Goal: Task Accomplishment & Management: Complete application form

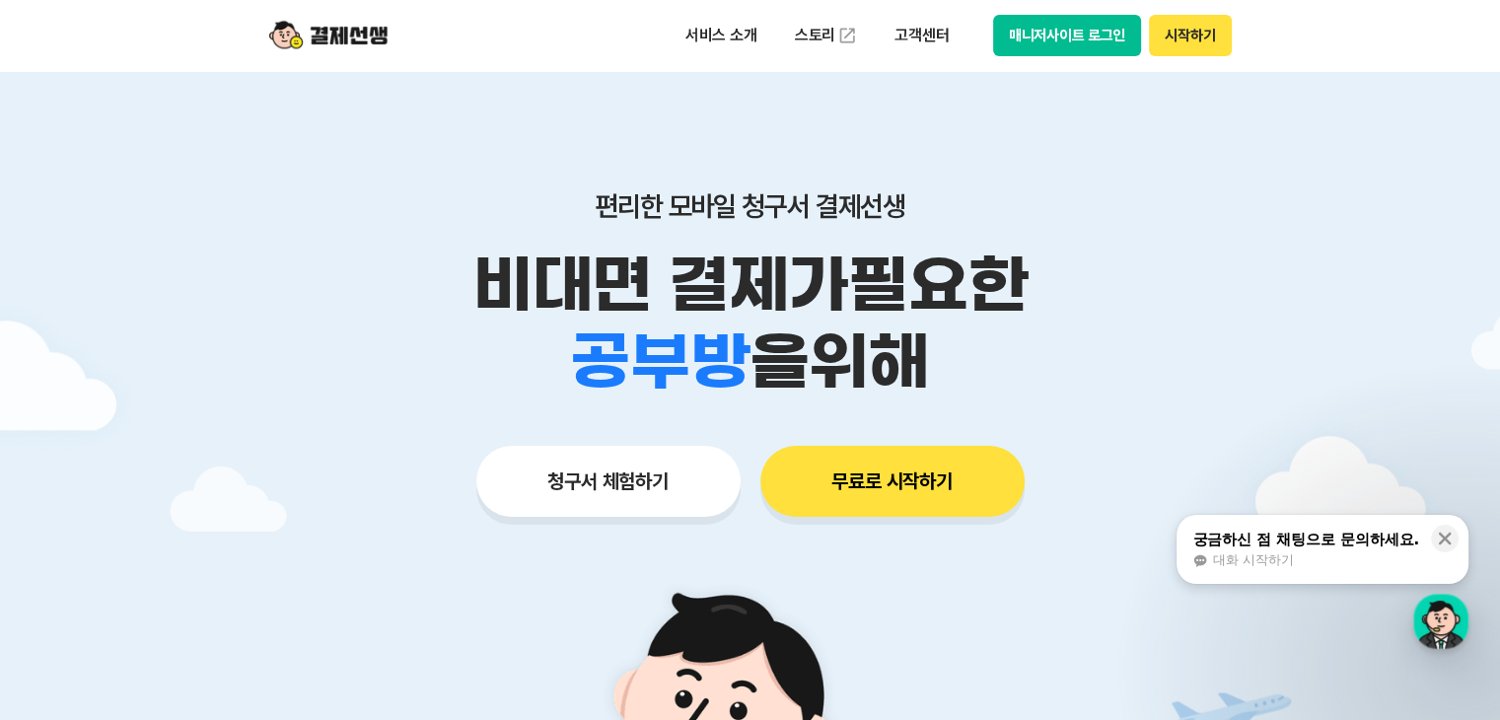
drag, startPoint x: 546, startPoint y: 272, endPoint x: 937, endPoint y: 333, distance: 395.4
click at [947, 331] on div "비대면 결제가 필요한 학원 공부방 호텔 쇼핑몰 병원 배달 보험사 항공사 골프장 을 위해" at bounding box center [751, 324] width 1010 height 154
click at [838, 333] on span "을 위해" at bounding box center [839, 362] width 180 height 77
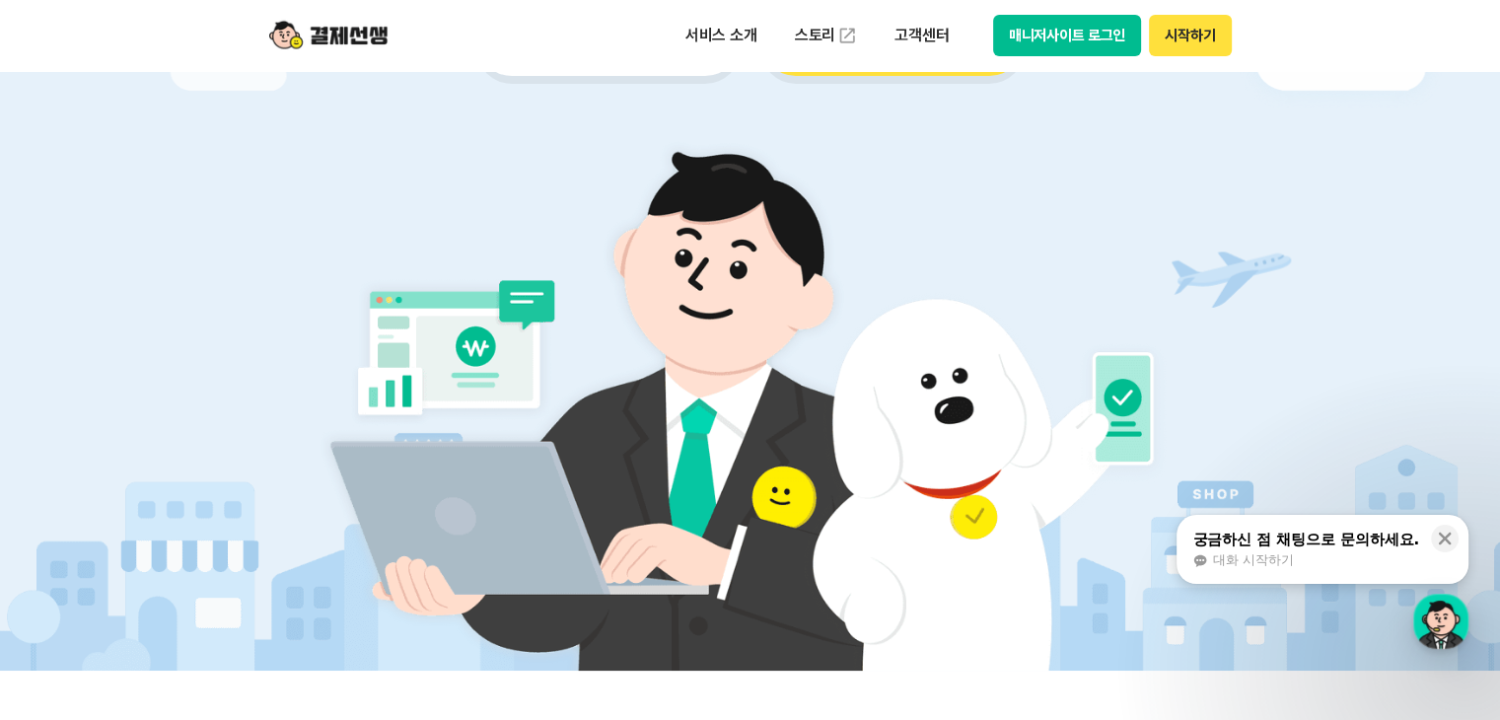
scroll to position [296, 0]
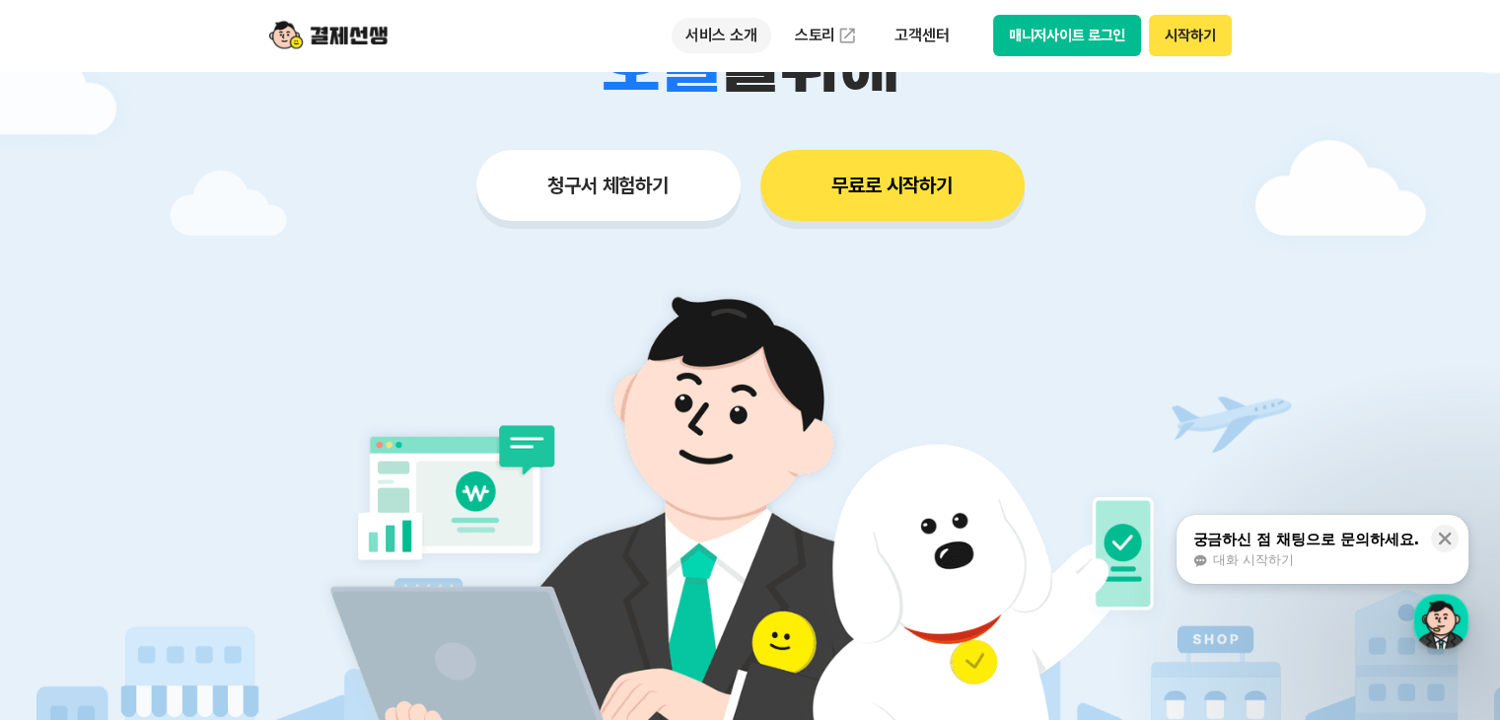
click at [734, 32] on p "서비스 소개" at bounding box center [722, 36] width 100 height 36
click at [584, 167] on button "청구서 체험하기" at bounding box center [608, 185] width 264 height 71
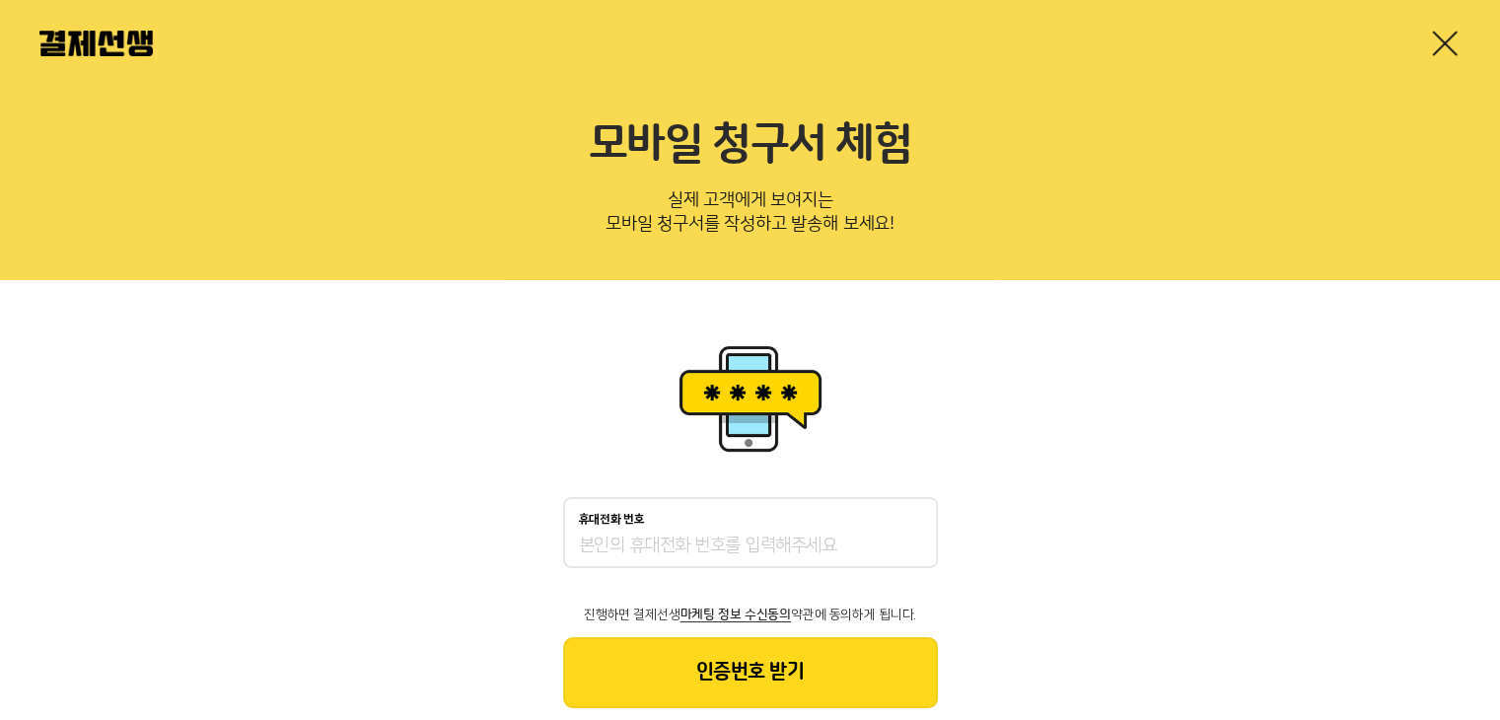
click at [632, 546] on input "휴대전화 번호" at bounding box center [750, 547] width 343 height 24
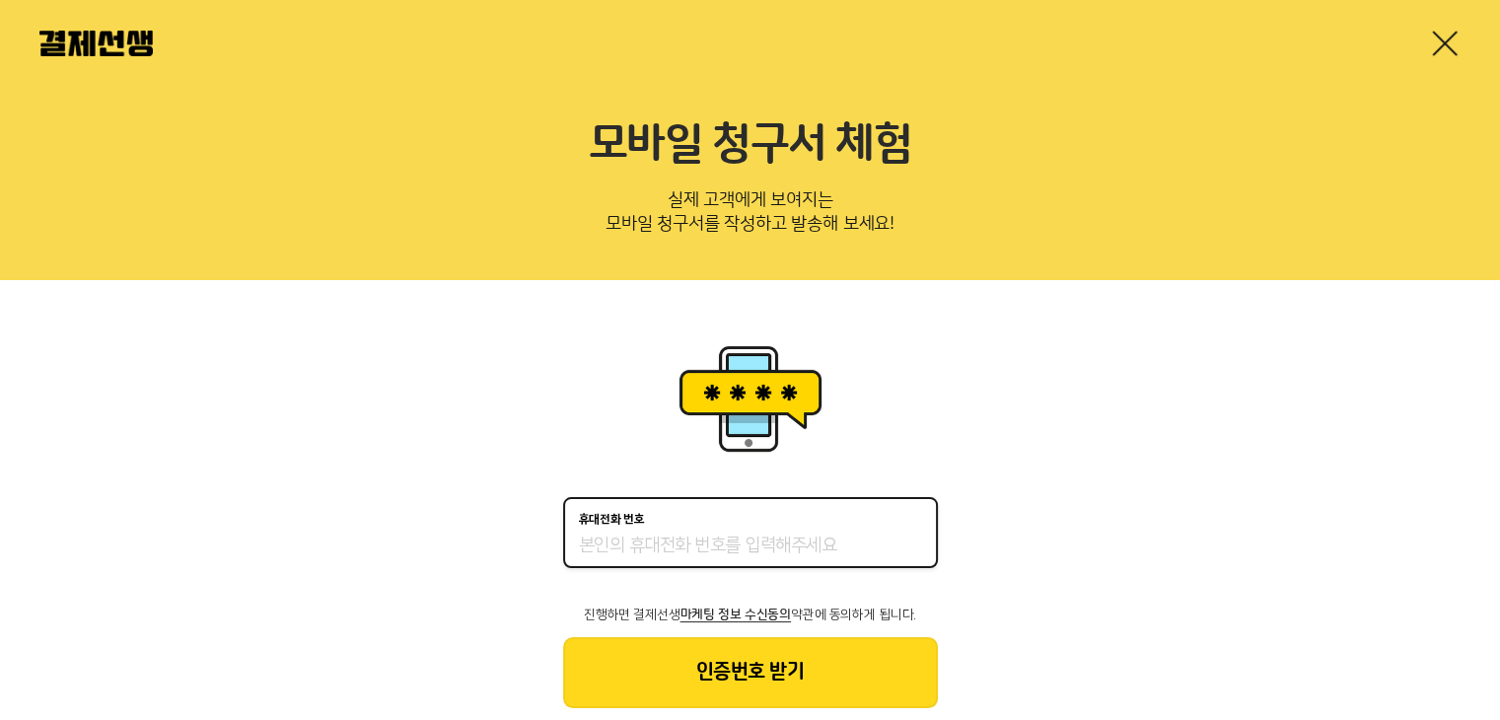
type input "01059315620"
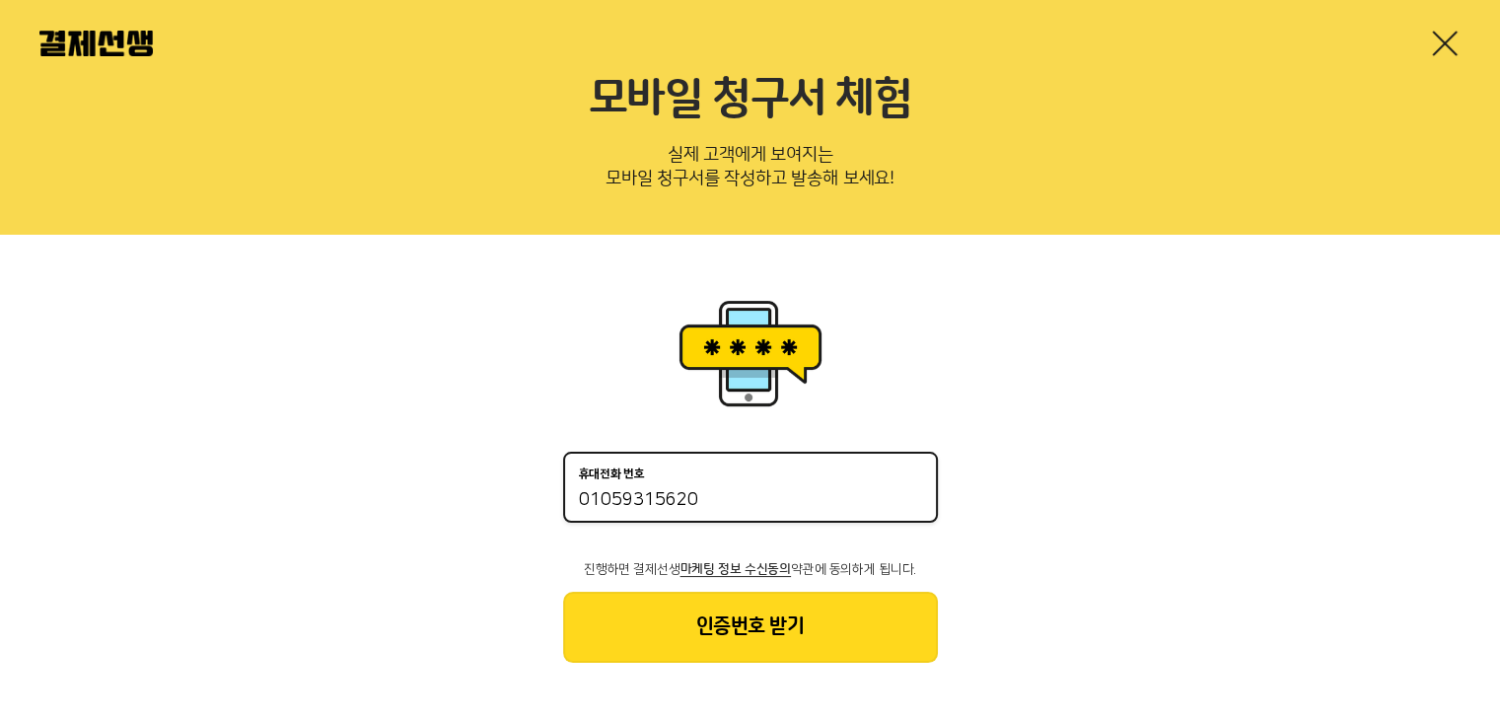
scroll to position [47, 0]
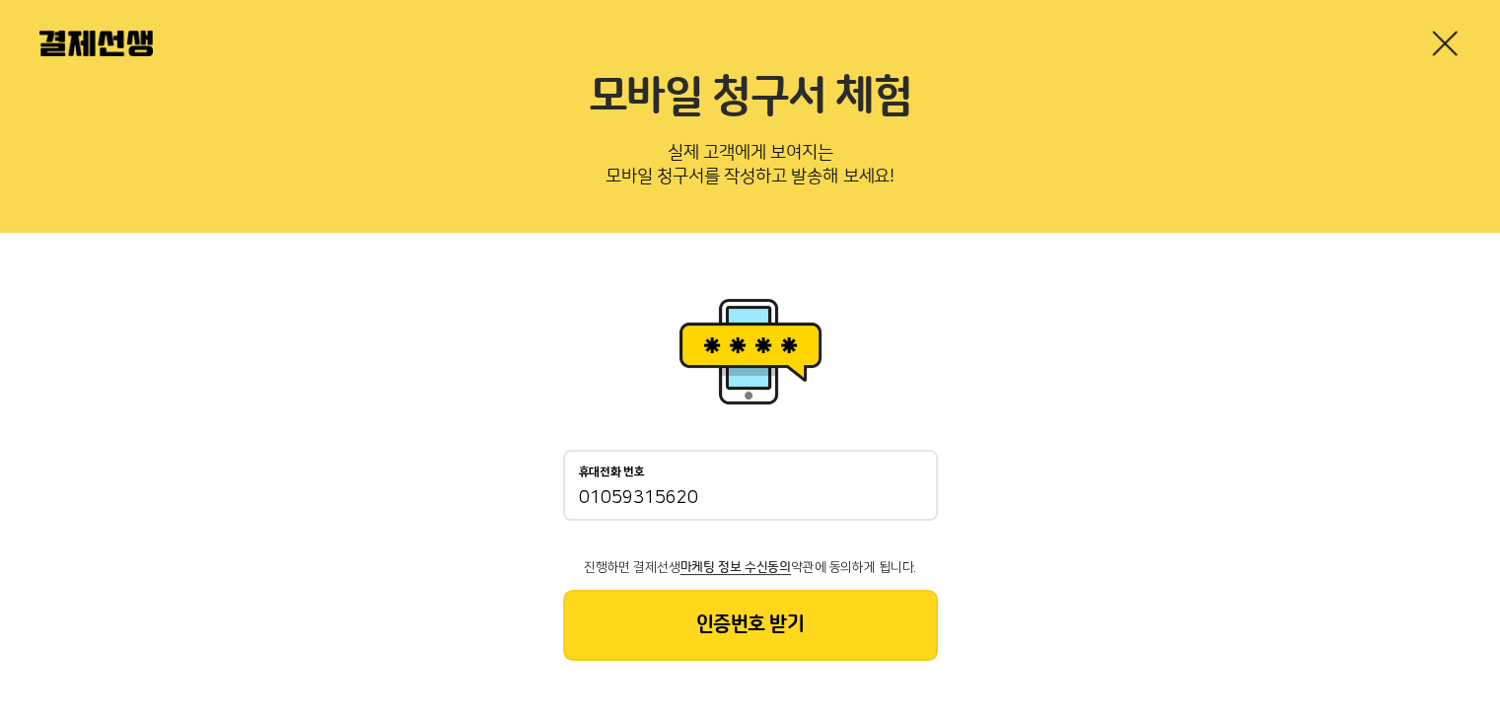
click at [698, 620] on button "인증번호 받기" at bounding box center [750, 625] width 375 height 71
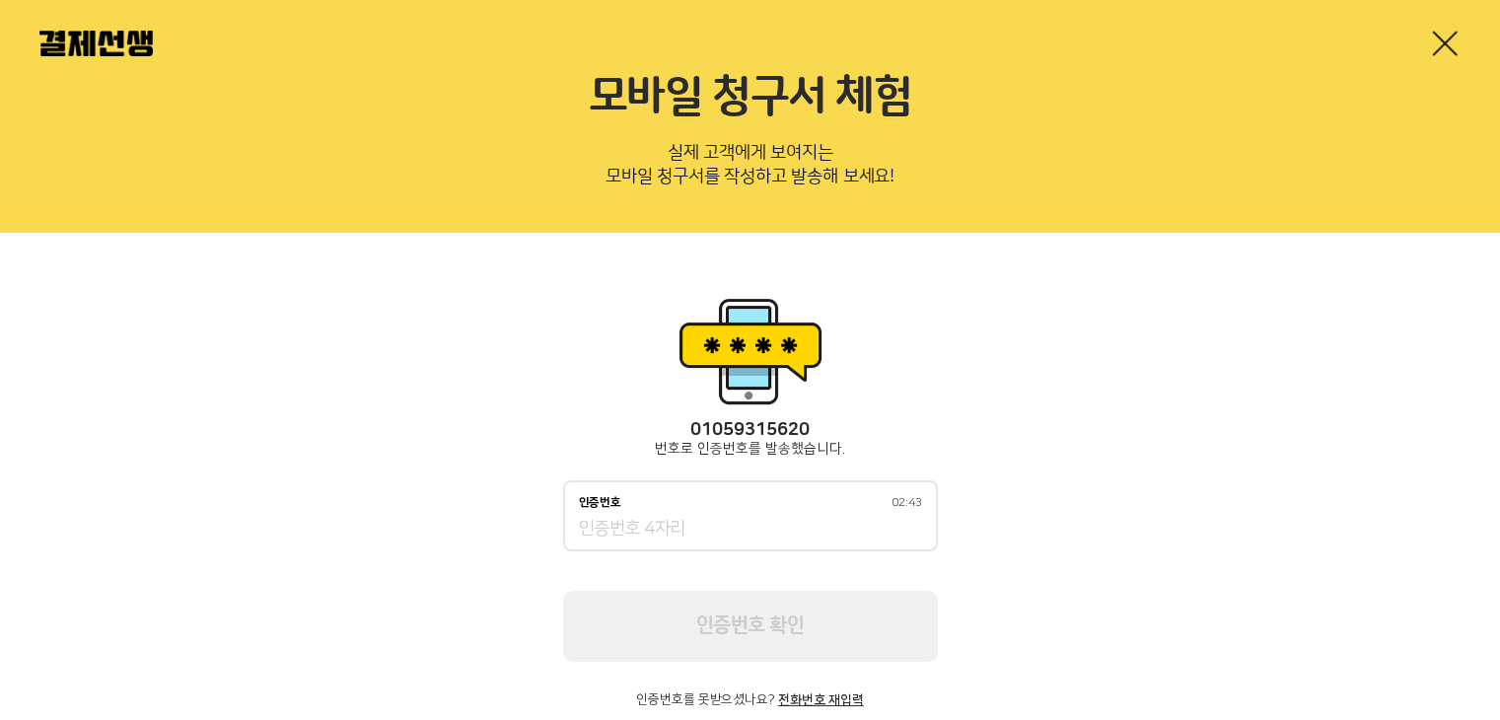
drag, startPoint x: 473, startPoint y: 445, endPoint x: 494, endPoint y: 467, distance: 30.7
click at [473, 445] on div "[PHONE_NUMBER] 번호로 인증번호를 발송했습니다. 인증번호 02:43 인증번호 확인 인증번호를 못받으셨나요? 전화번호 재입력" at bounding box center [750, 500] width 1500 height 534
click at [637, 533] on input "인증번호 02:43" at bounding box center [750, 530] width 343 height 24
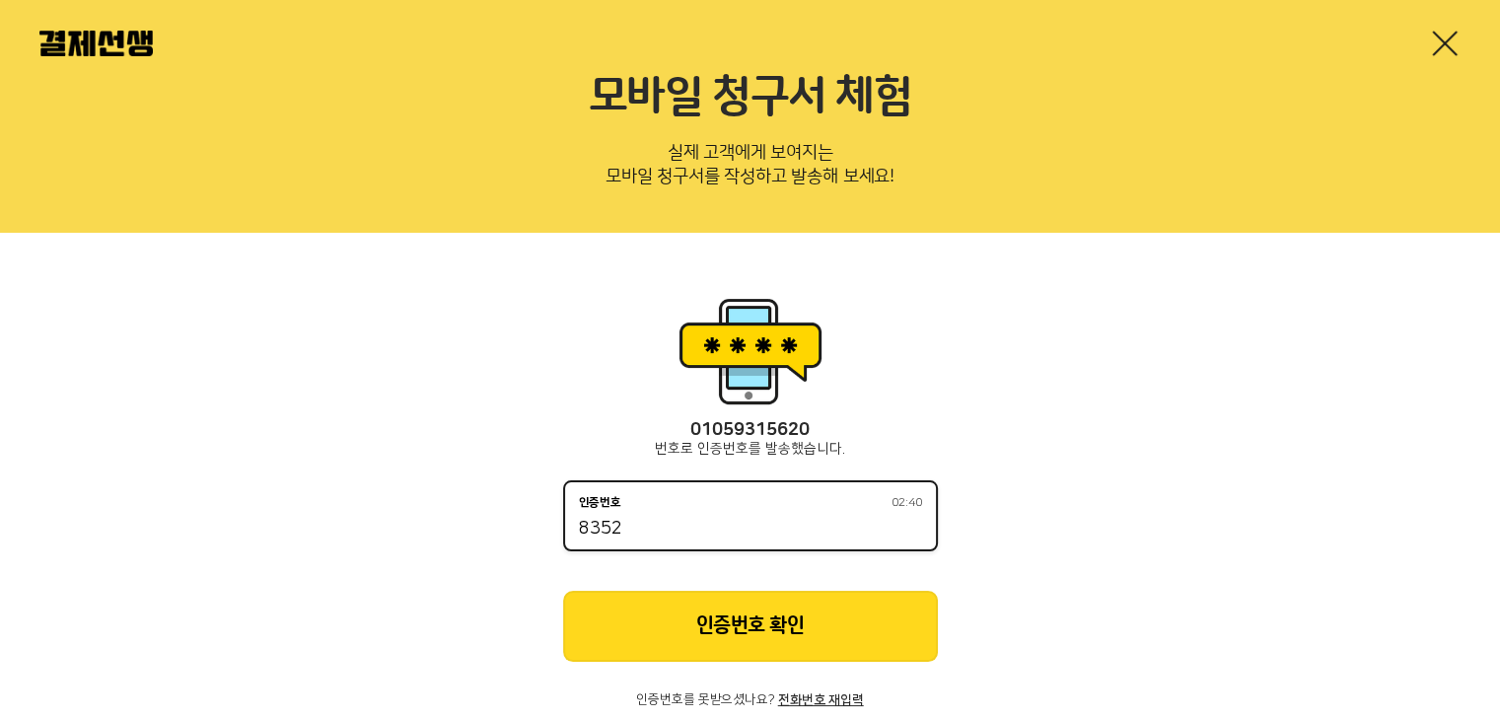
type input "8352"
click at [761, 634] on button "인증번호 확인" at bounding box center [750, 626] width 375 height 71
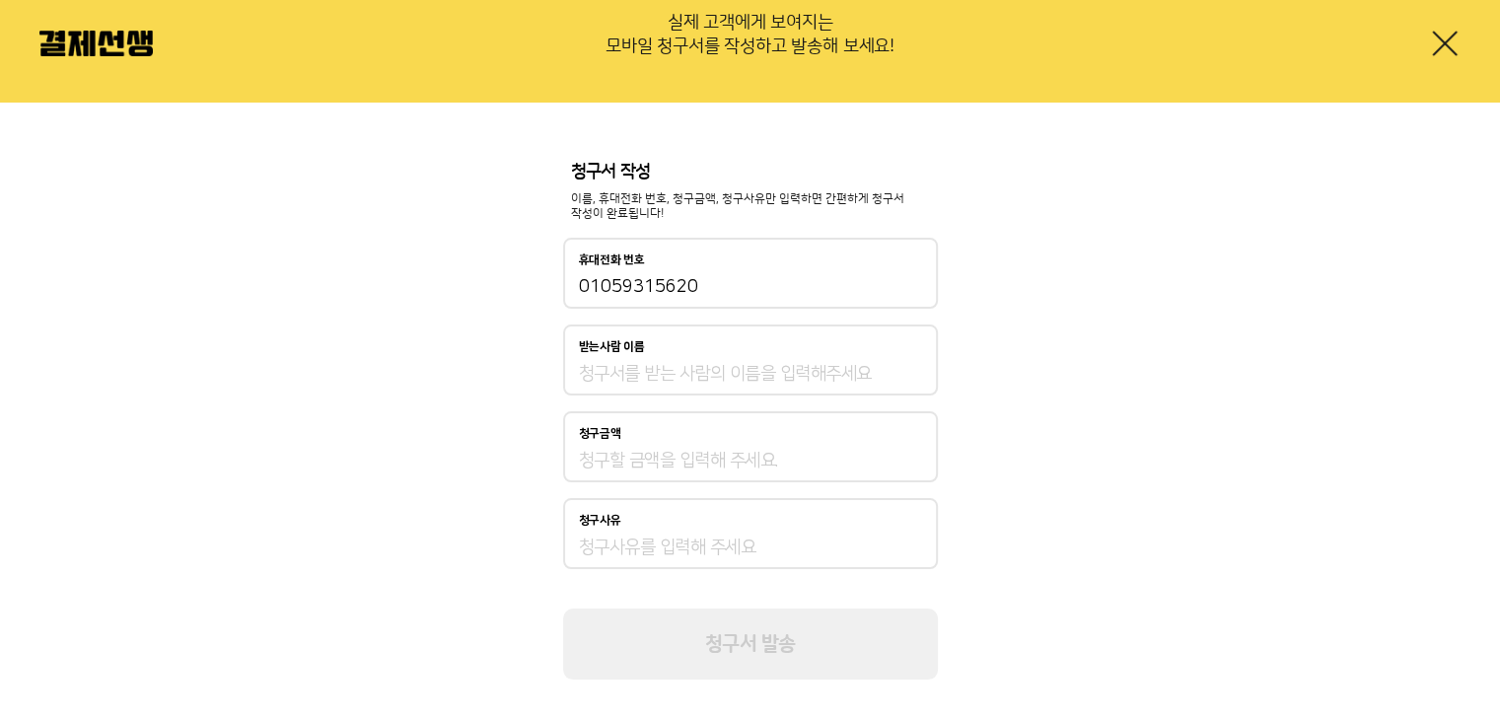
scroll to position [197, 0]
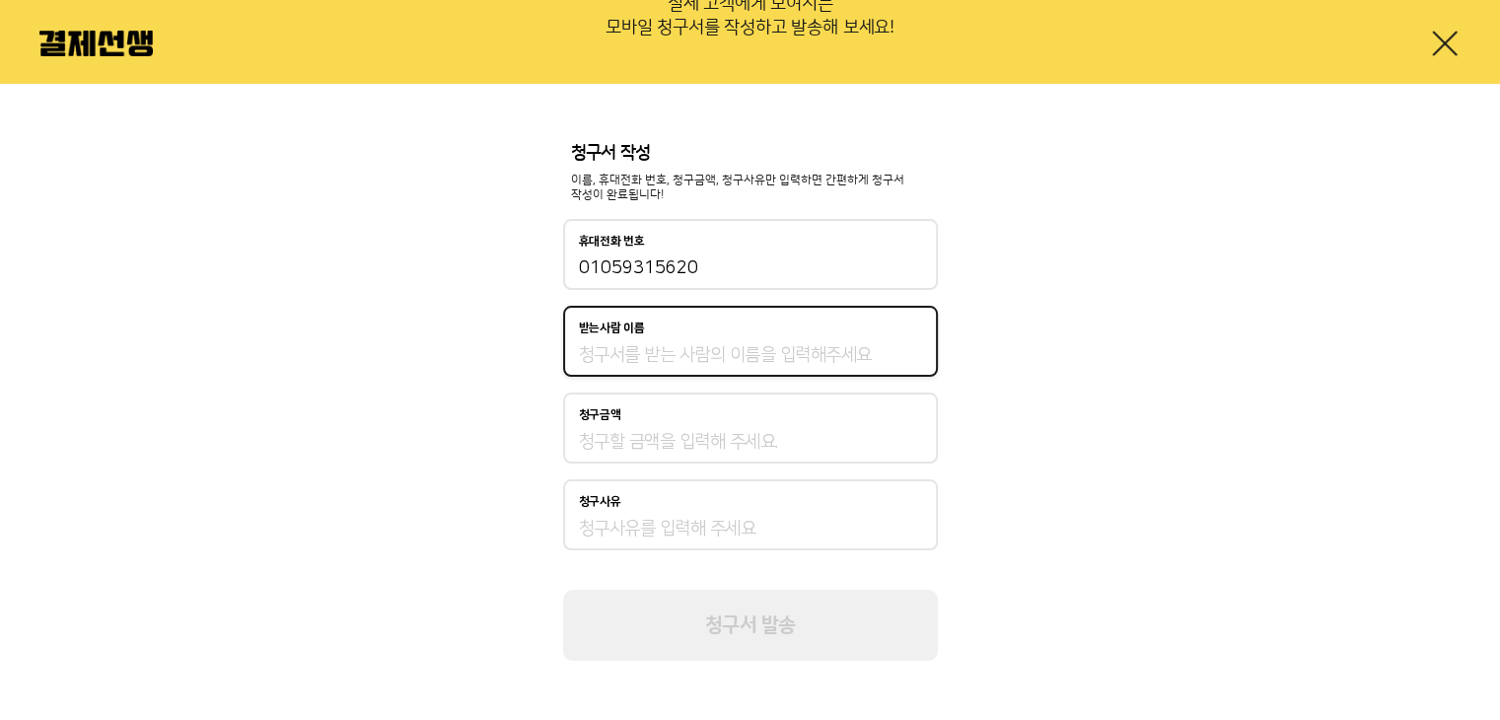
click at [722, 358] on input "받는사람 이름" at bounding box center [750, 355] width 343 height 24
click at [714, 343] on input "받는사람 이름" at bounding box center [750, 355] width 343 height 24
type input "ㅁ"
type input "ASO"
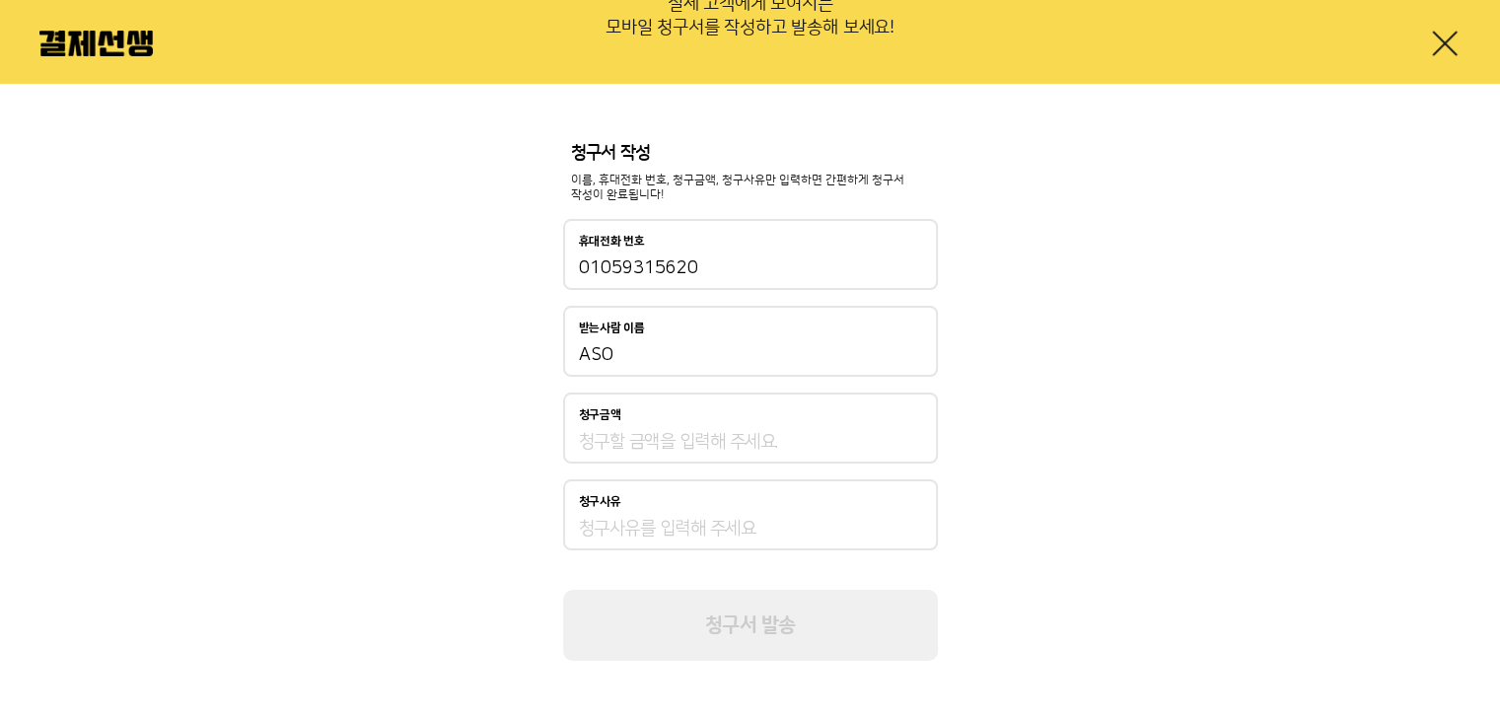
click at [698, 463] on div "청구금액" at bounding box center [750, 428] width 375 height 71
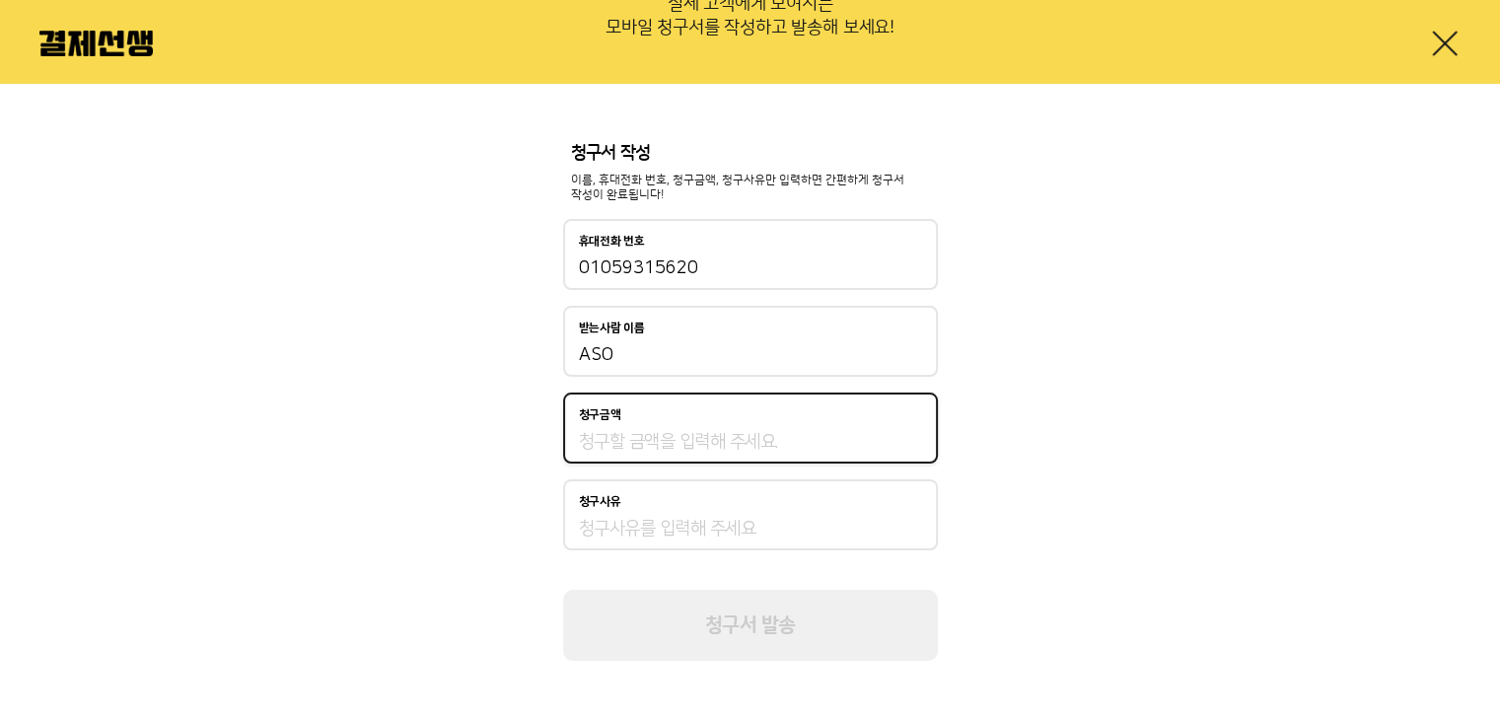
click at [695, 439] on input "청구금액" at bounding box center [750, 442] width 343 height 24
type input "100,000"
click at [668, 544] on div "청구사유" at bounding box center [750, 514] width 375 height 71
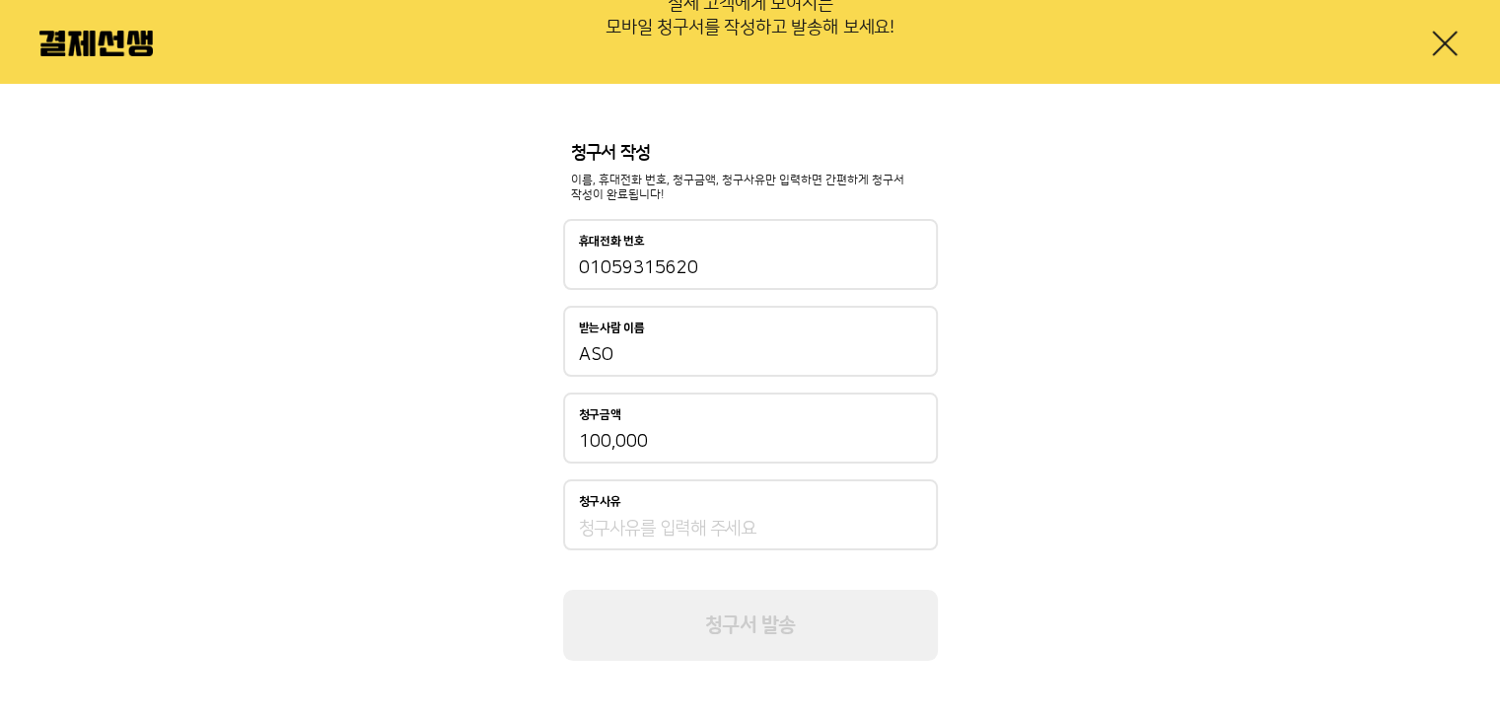
click at [668, 534] on input "청구사유" at bounding box center [750, 529] width 343 height 24
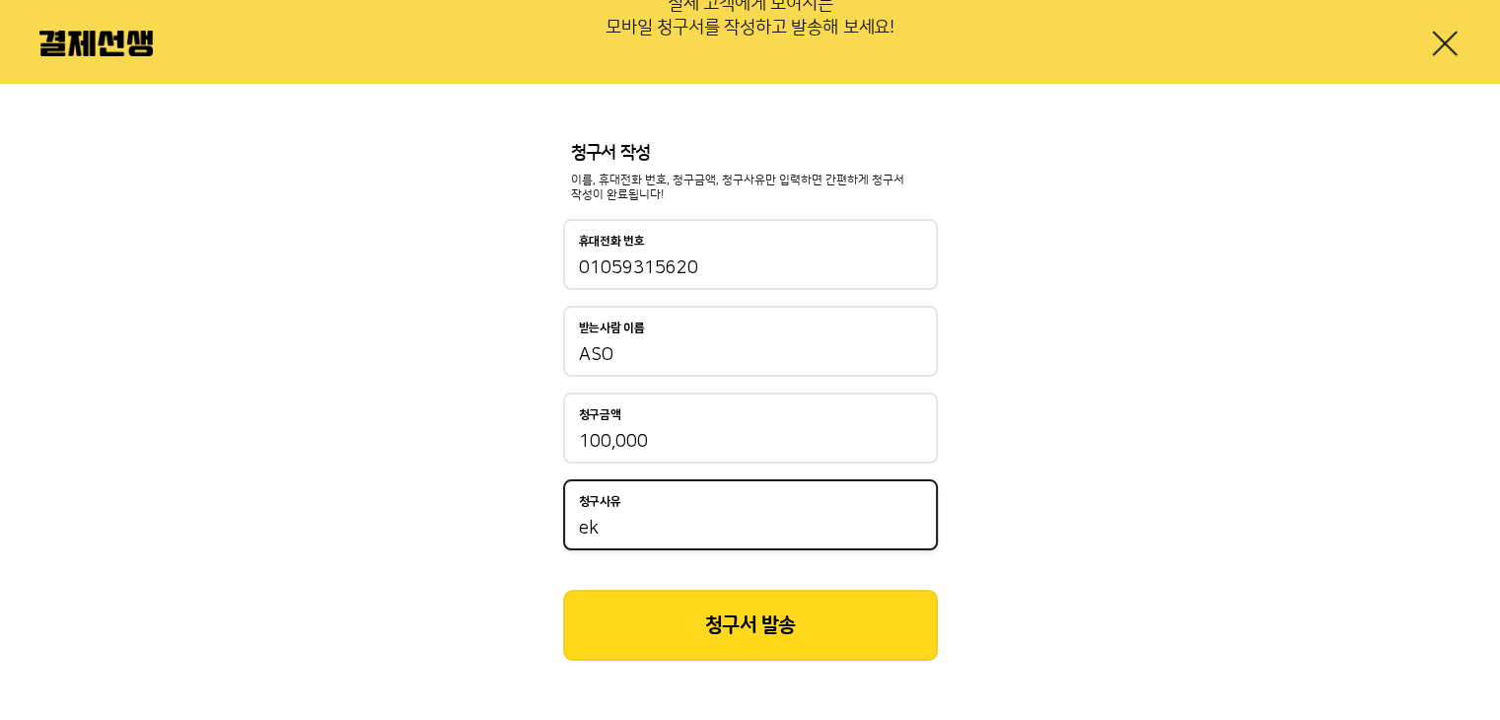
type input "e"
click at [1085, 496] on div "청구서 작성 이름, 휴대전화 번호, 청구금액, 청구사유만 입력하면 간편하게 청구서 작성이 완료됩니다! 휴대전화 번호 [PHONE_NUMBER]…" at bounding box center [750, 402] width 1500 height 637
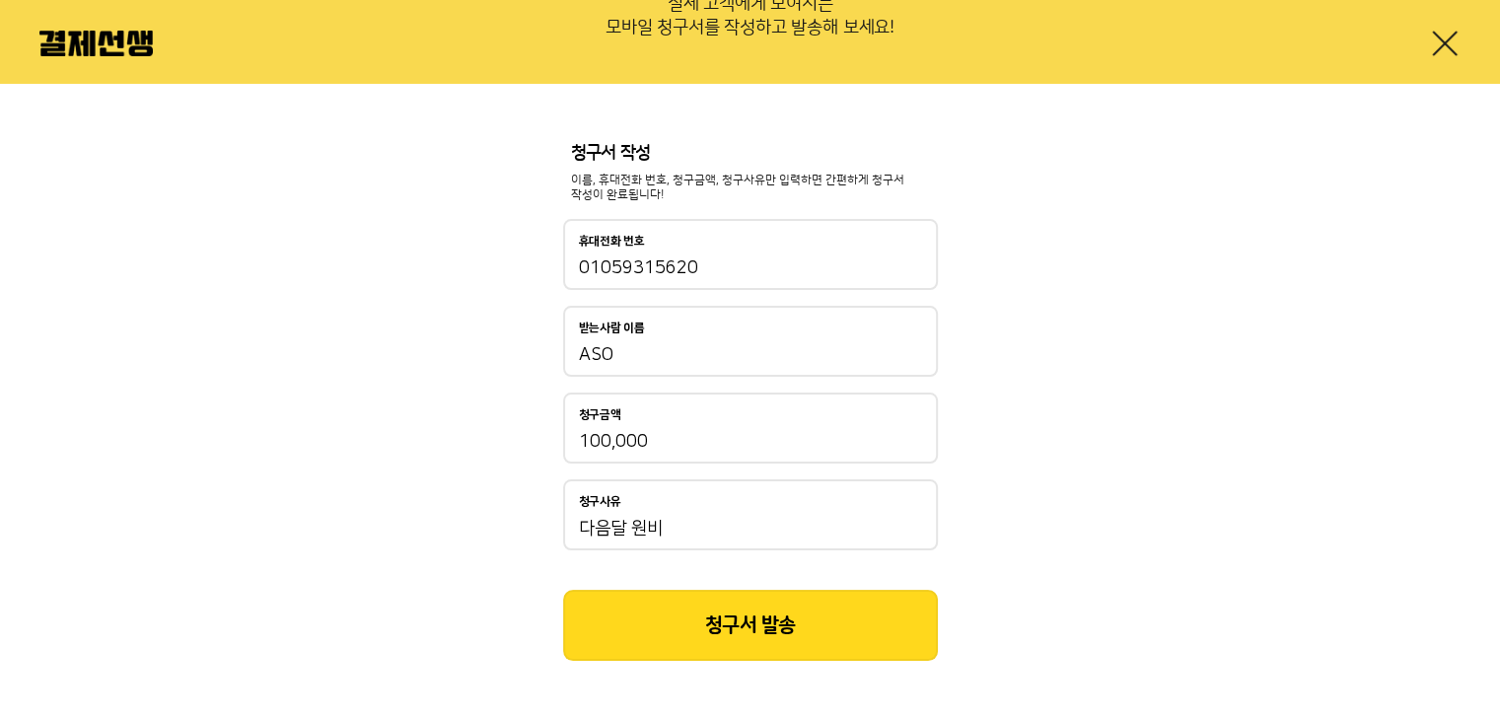
click at [706, 509] on div "청구사유 다음달 원비" at bounding box center [750, 514] width 375 height 71
click at [706, 535] on input "다음달 원비" at bounding box center [750, 529] width 343 height 24
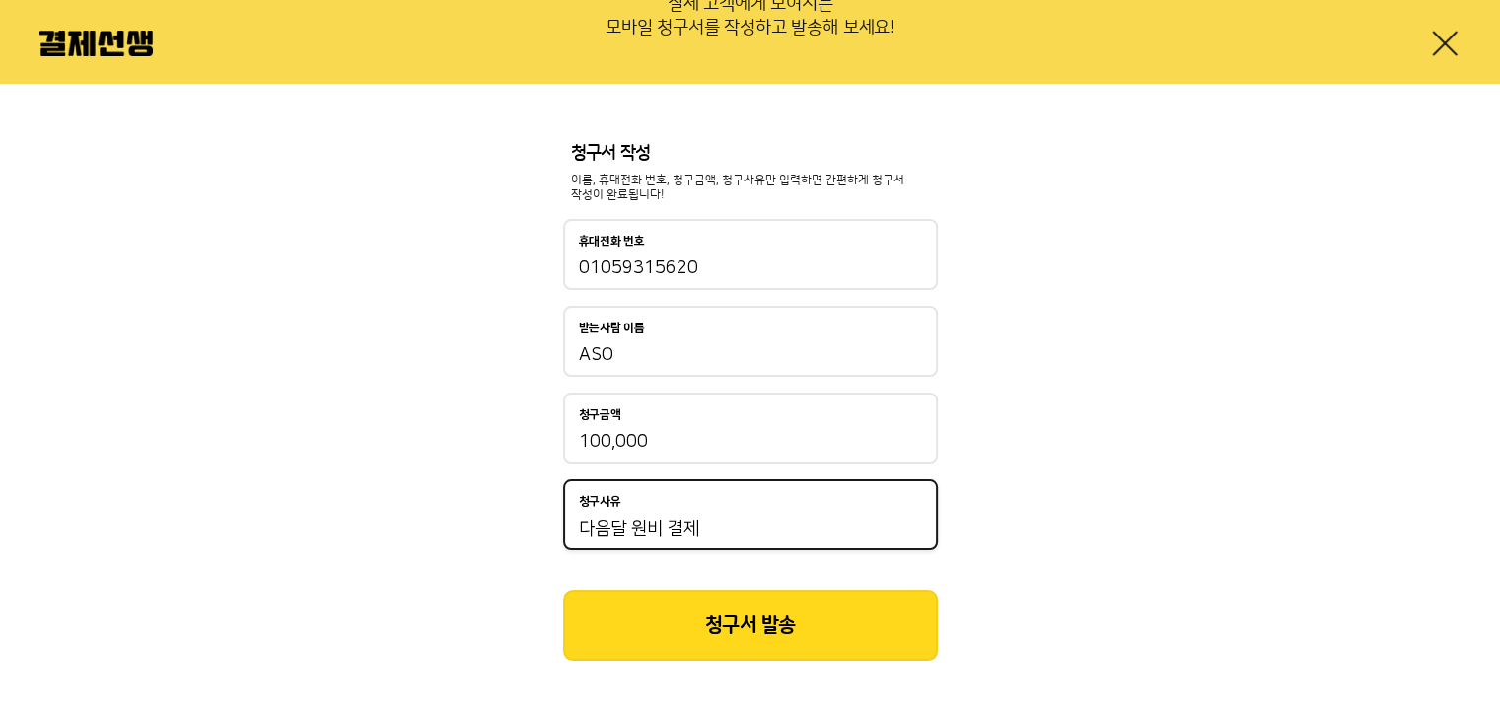
type input "다음달 원비 결제"
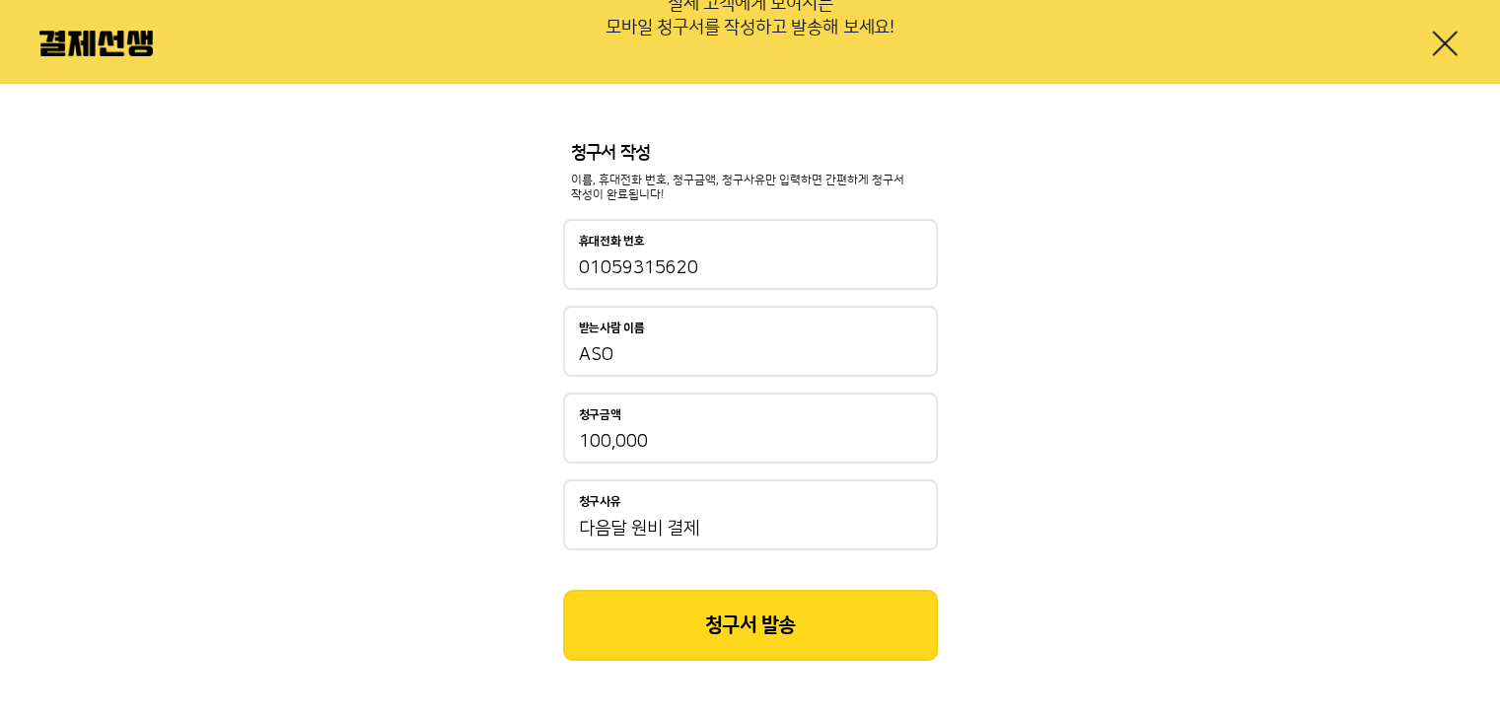
click at [739, 628] on button "청구서 발송" at bounding box center [750, 625] width 375 height 71
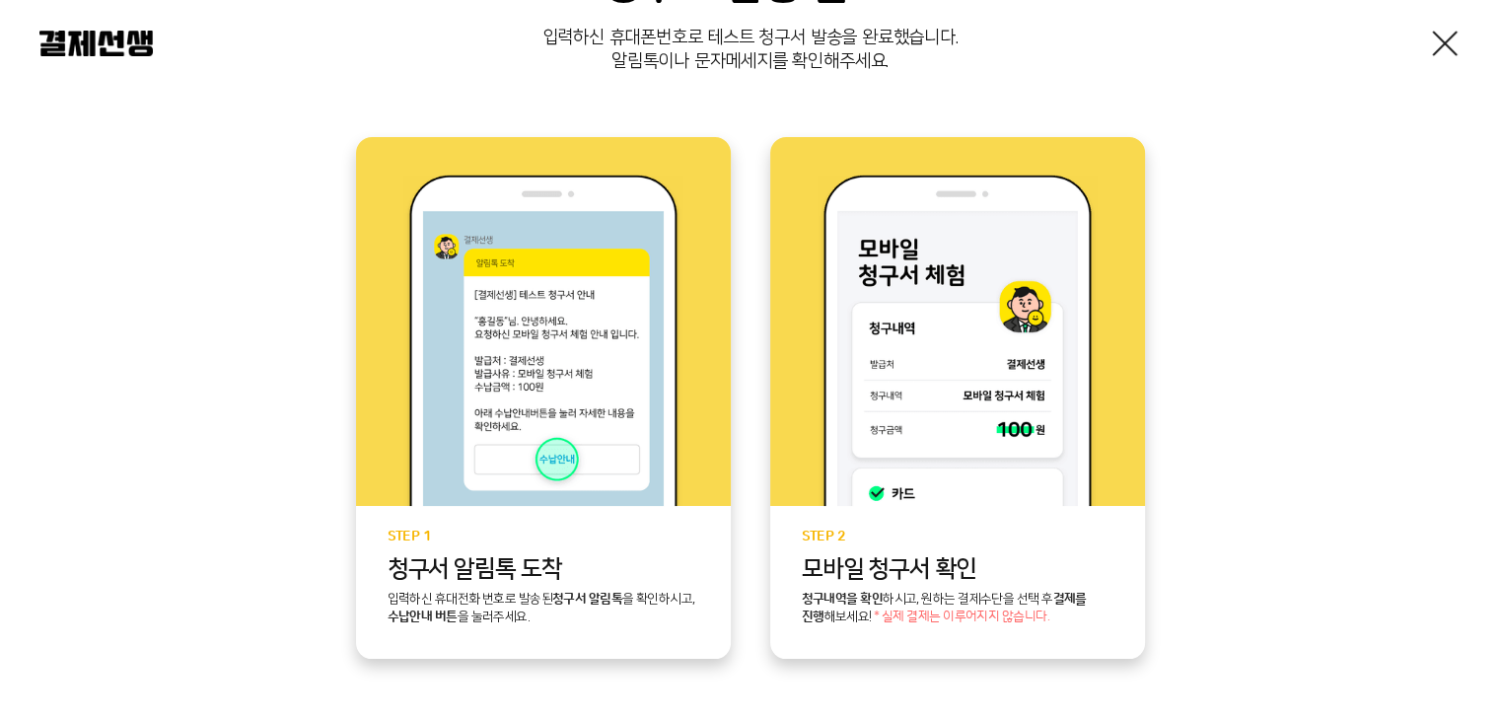
scroll to position [395, 0]
